Goal: Navigation & Orientation: Understand site structure

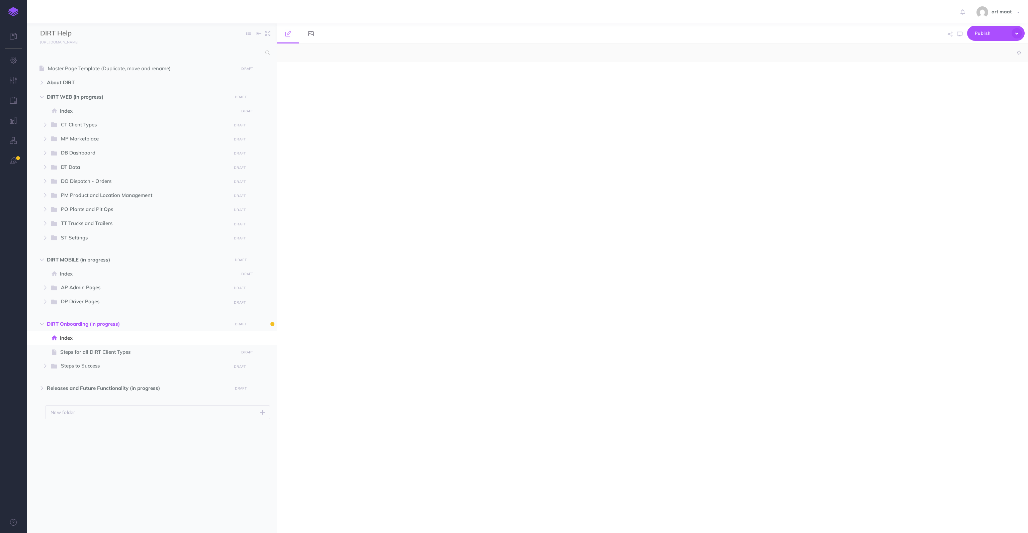
select select "null"
click at [85, 127] on span "CT Client Types" at bounding box center [144, 125] width 166 height 9
select select "null"
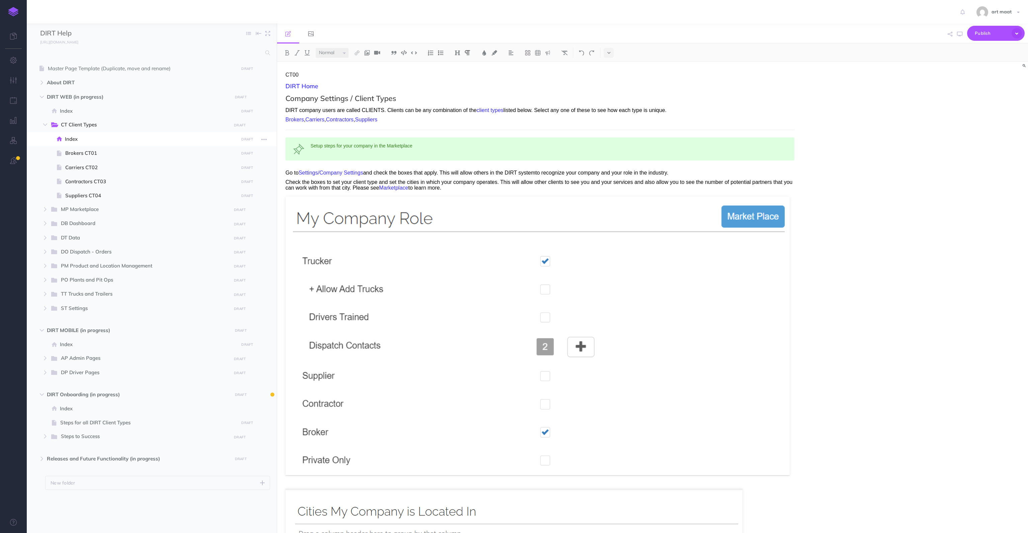
click at [82, 138] on span "Index" at bounding box center [151, 139] width 172 height 8
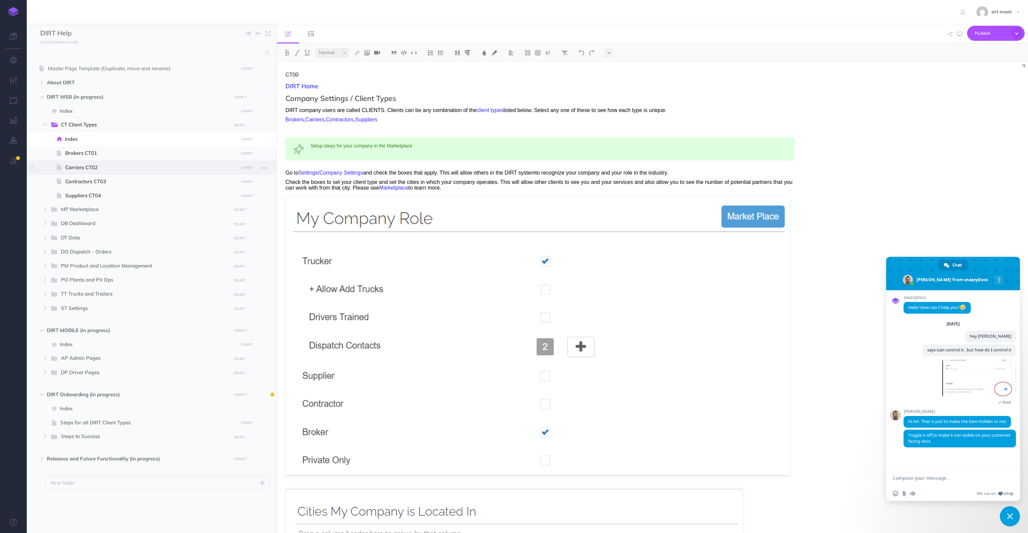
click at [88, 164] on span "Carriers CT02" at bounding box center [150, 168] width 171 height 8
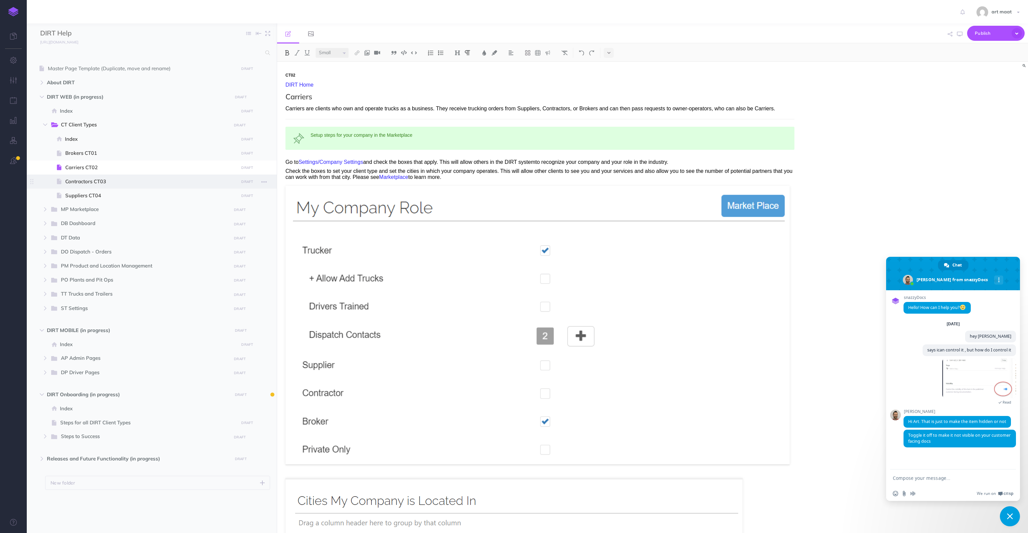
click at [90, 182] on span "Contractors CT03" at bounding box center [150, 182] width 171 height 8
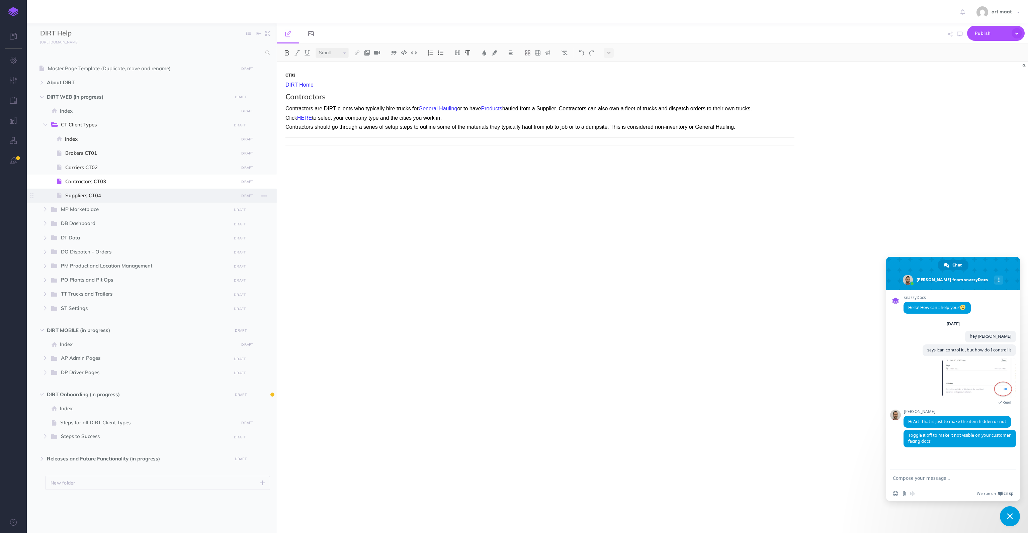
click at [91, 196] on span "Suppliers CT04" at bounding box center [150, 196] width 171 height 8
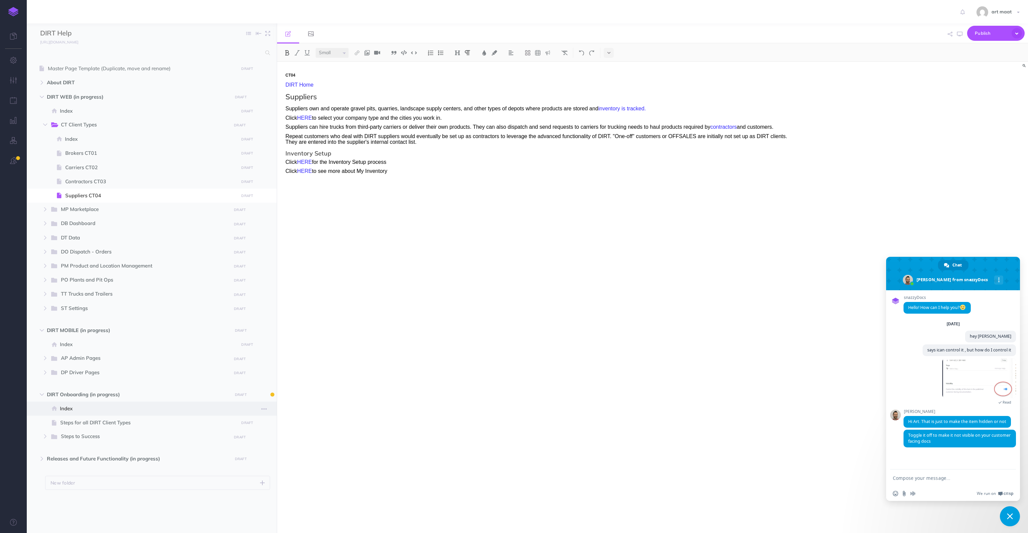
click at [83, 407] on span "Index" at bounding box center [148, 409] width 177 height 8
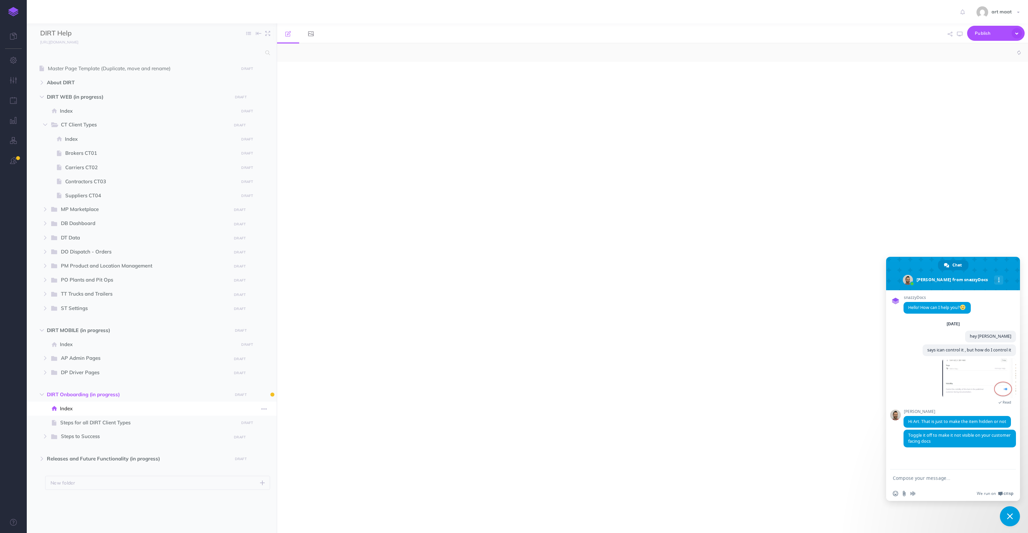
select select "null"
click at [96, 422] on span "Steps for all DIRT Client Types" at bounding box center [148, 423] width 176 height 8
select select "null"
click at [86, 440] on span "Steps to Success" at bounding box center [144, 436] width 166 height 9
select select "null"
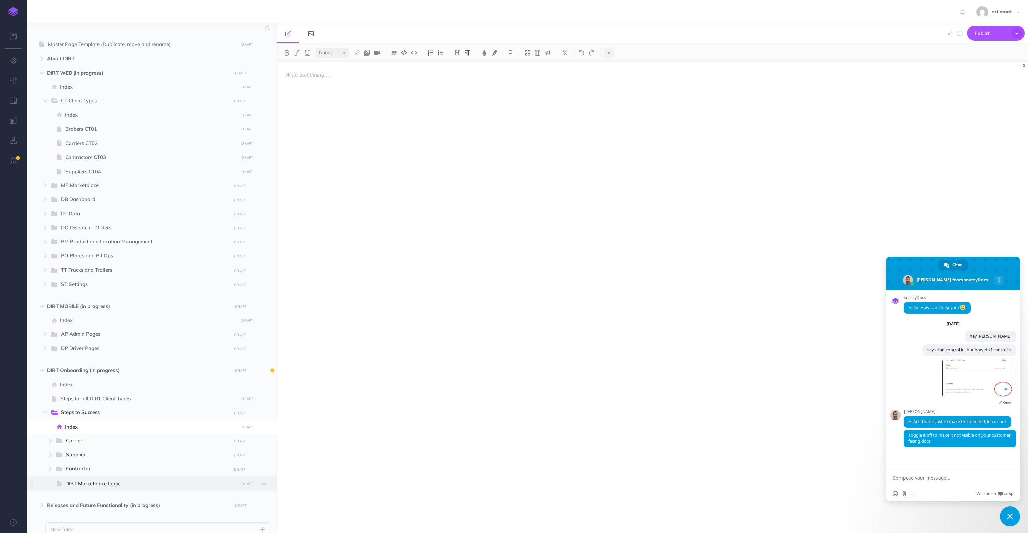
scroll to position [54, 0]
click at [81, 412] on span "Carrier" at bounding box center [146, 411] width 161 height 9
select select "null"
click at [87, 454] on span "Supplier" at bounding box center [146, 454] width 161 height 9
select select "null"
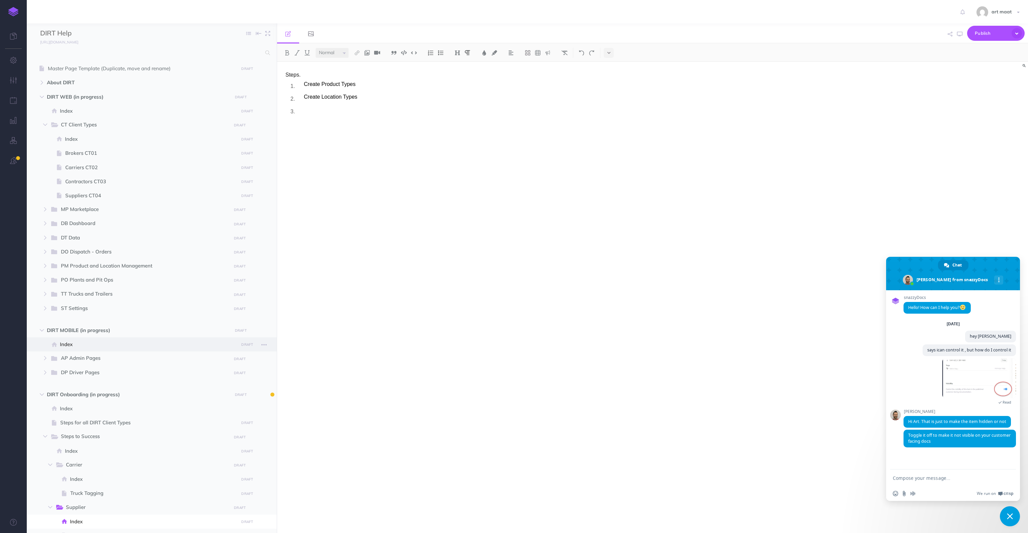
click at [78, 346] on span "Index" at bounding box center [148, 345] width 177 height 8
select select "null"
click at [47, 371] on icon "button" at bounding box center [45, 373] width 4 height 4
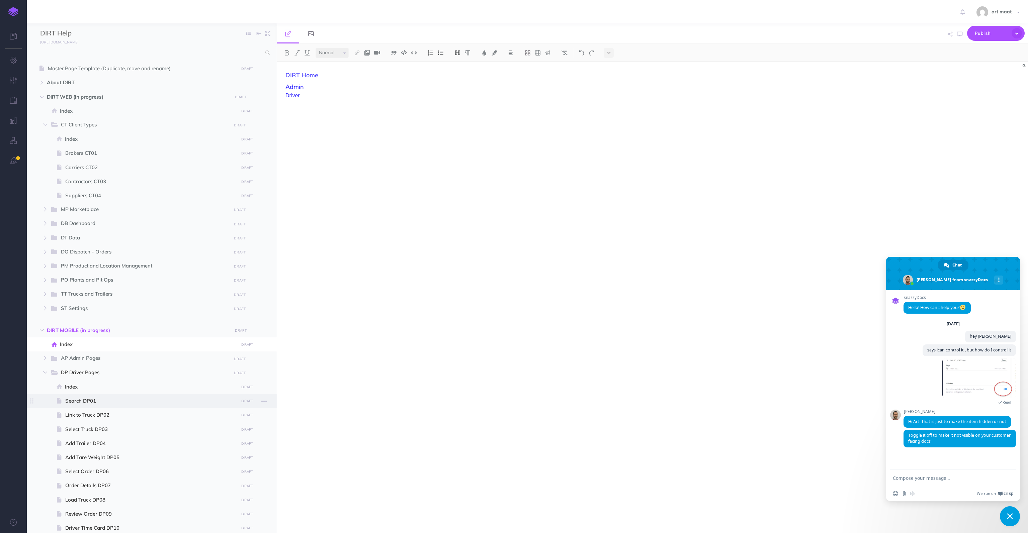
click at [76, 400] on span "Search DP01" at bounding box center [150, 401] width 171 height 8
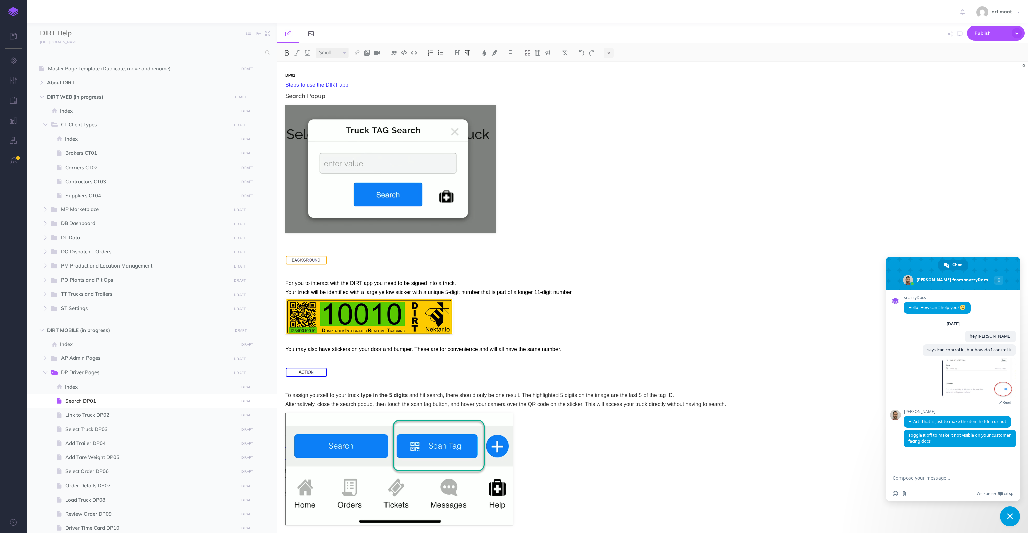
click at [1006, 515] on span "Close chat" at bounding box center [1009, 516] width 6 height 6
